Goal: Task Accomplishment & Management: Complete application form

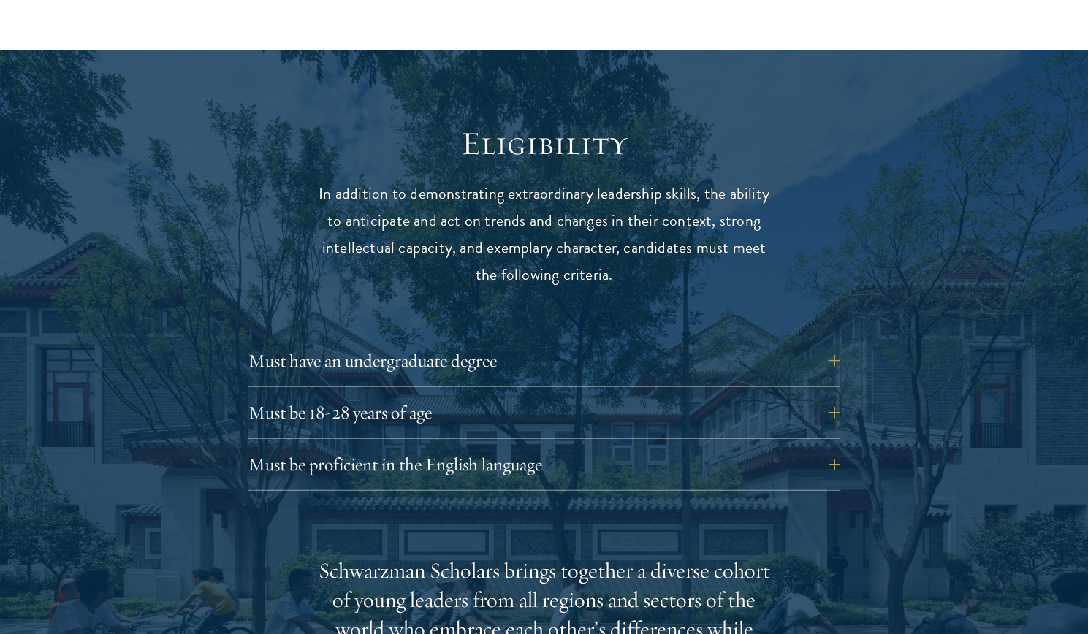
scroll to position [1832, 0]
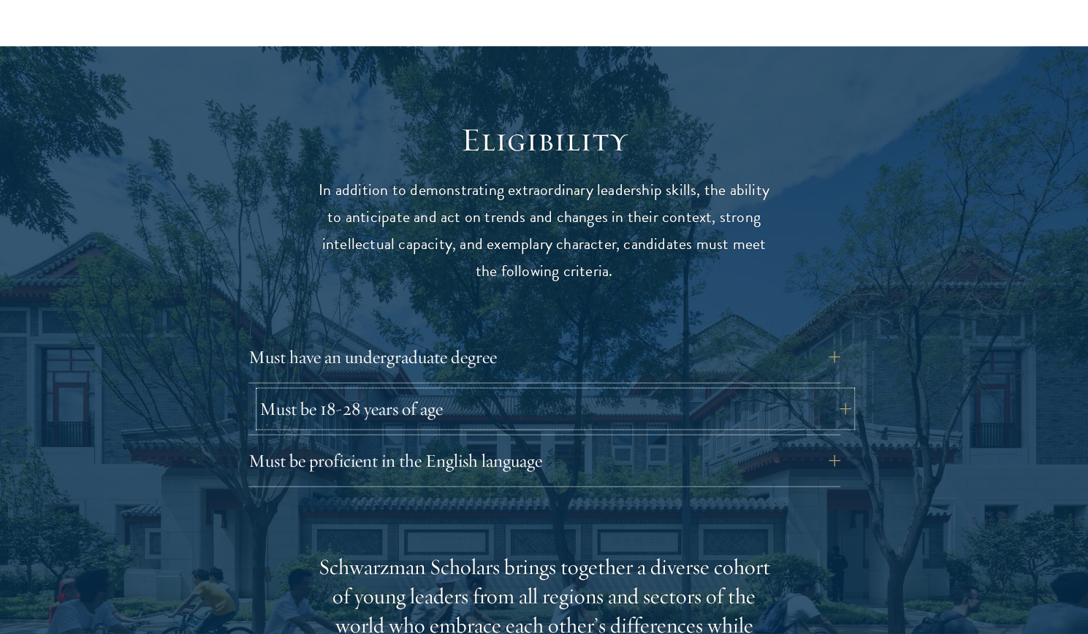
click at [807, 392] on button "Must be 18-28 years of age" at bounding box center [555, 409] width 592 height 35
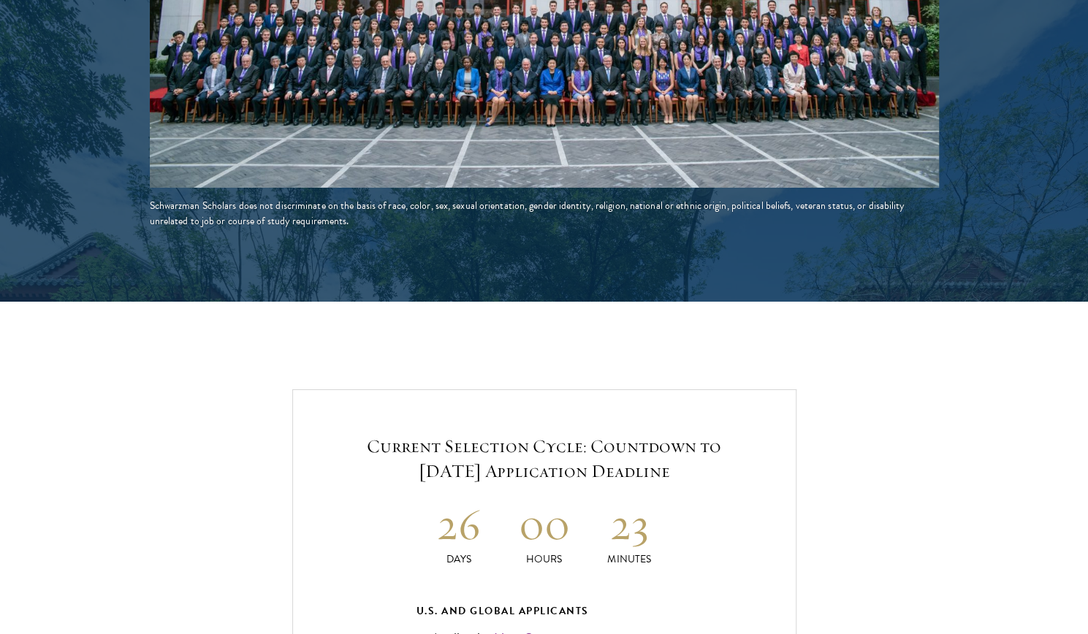
scroll to position [2795, 0]
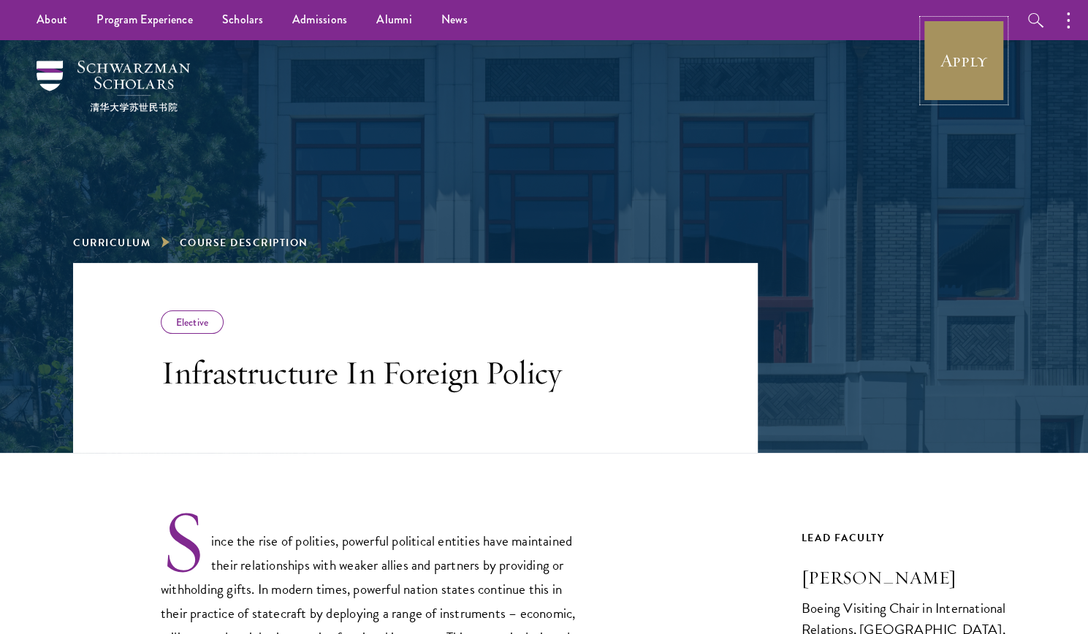
click at [951, 63] on link "Apply" at bounding box center [964, 61] width 82 height 82
